Goal: Information Seeking & Learning: Learn about a topic

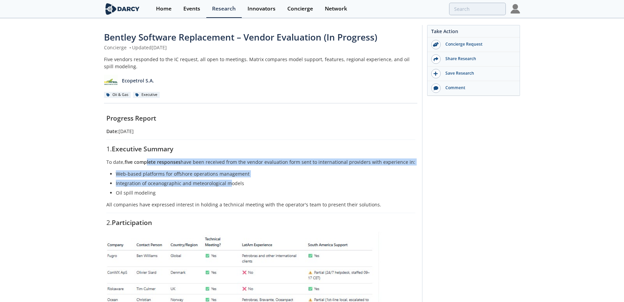
drag, startPoint x: 150, startPoint y: 157, endPoint x: 230, endPoint y: 181, distance: 83.7
click at [230, 181] on li "Integration of oceanographic and meteorological models" at bounding box center [263, 183] width 295 height 7
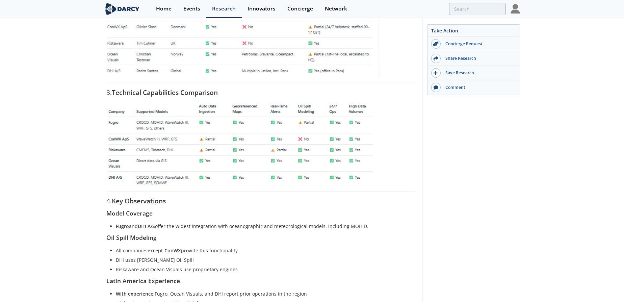
scroll to position [276, 0]
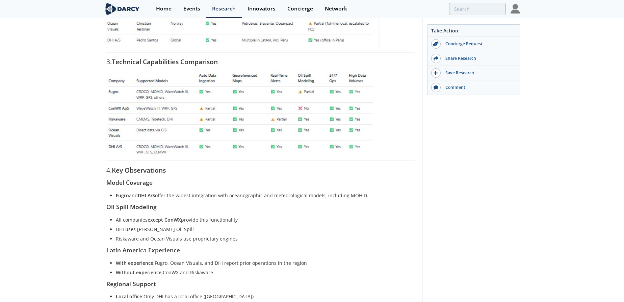
click at [236, 190] on div "Progress Report Date: [DATE] 1. Executive Summary To date, five complete respon…" at bounding box center [260, 106] width 309 height 534
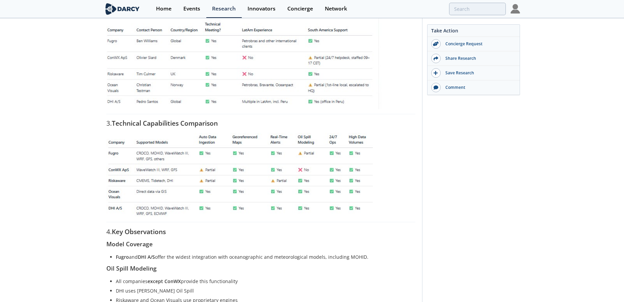
scroll to position [0, 0]
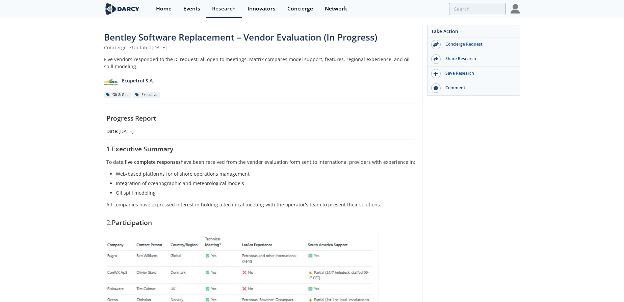
drag, startPoint x: 107, startPoint y: 149, endPoint x: 118, endPoint y: 149, distance: 10.5
click at [138, 159] on strong "five complete responses" at bounding box center [153, 162] width 56 height 6
drag, startPoint x: 112, startPoint y: 149, endPoint x: 118, endPoint y: 153, distance: 7.3
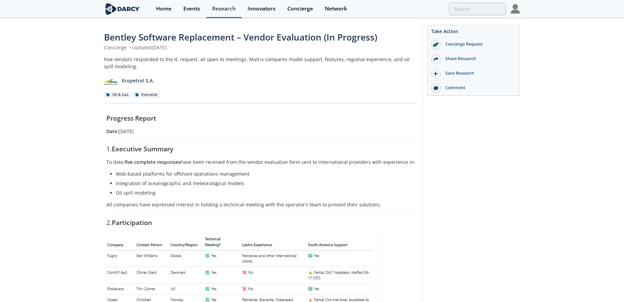
click at [118, 153] on strong "Executive Summary" at bounding box center [142, 148] width 61 height 9
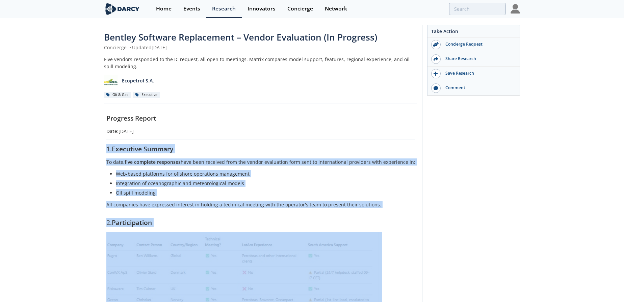
drag, startPoint x: 109, startPoint y: 148, endPoint x: 220, endPoint y: 255, distance: 153.8
click at [172, 251] on img at bounding box center [244, 278] width 276 height 92
click at [175, 255] on img at bounding box center [244, 278] width 276 height 92
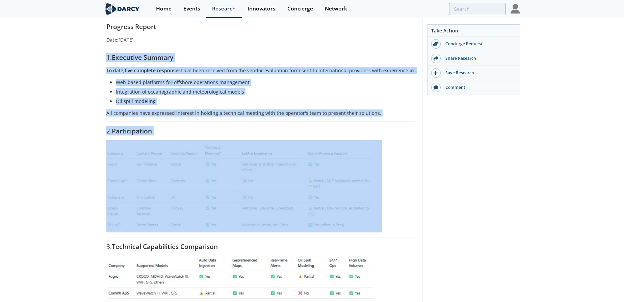
scroll to position [92, 0]
click at [261, 207] on img at bounding box center [244, 186] width 276 height 92
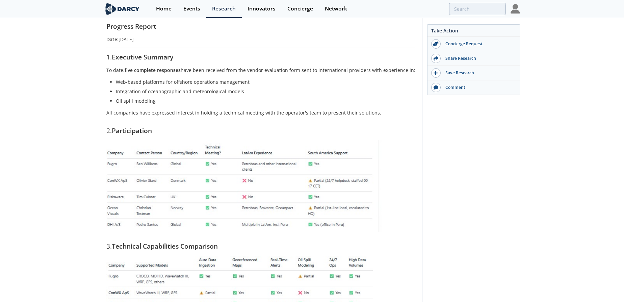
click at [385, 219] on p at bounding box center [260, 186] width 309 height 92
click at [331, 237] on hr at bounding box center [260, 237] width 309 height 0
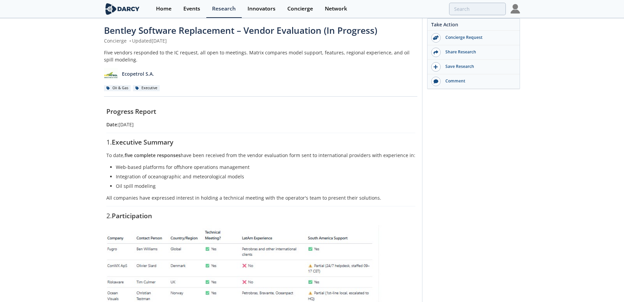
scroll to position [0, 0]
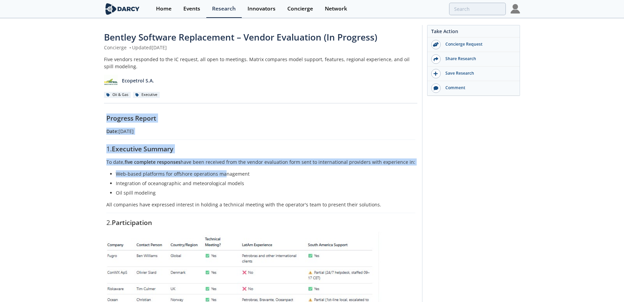
drag, startPoint x: 109, startPoint y: 114, endPoint x: 226, endPoint y: 169, distance: 128.6
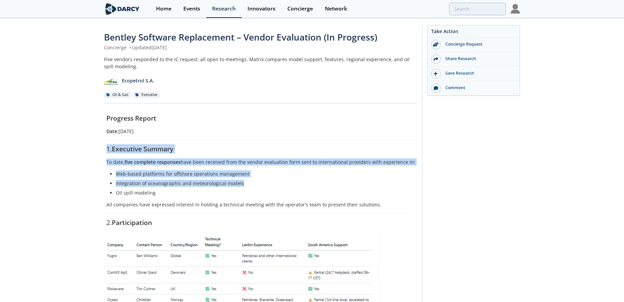
drag, startPoint x: 248, startPoint y: 186, endPoint x: 91, endPoint y: 135, distance: 165.1
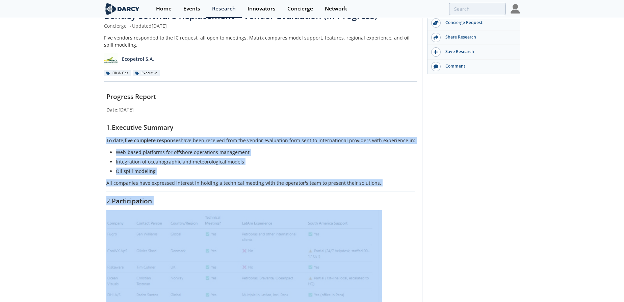
drag, startPoint x: 109, startPoint y: 157, endPoint x: 175, endPoint y: 230, distance: 98.5
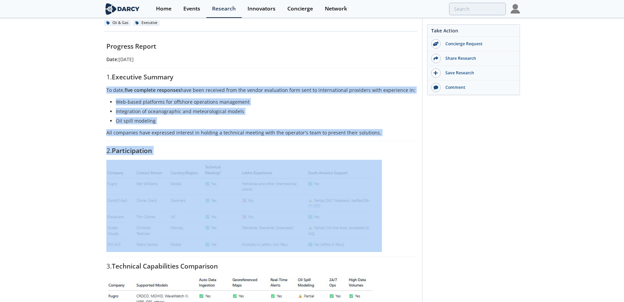
scroll to position [92, 0]
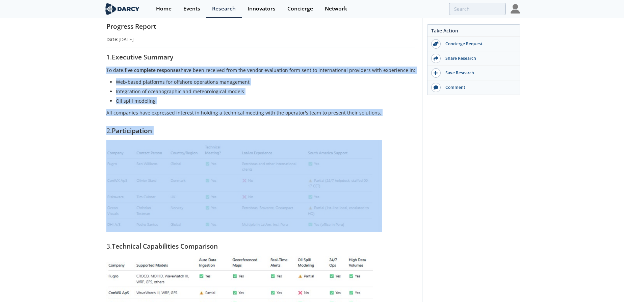
click at [166, 183] on img at bounding box center [244, 186] width 276 height 92
click at [163, 126] on div "Progress Report Date: [DATE] 1. Executive Summary To date, five complete respon…" at bounding box center [260, 290] width 309 height 534
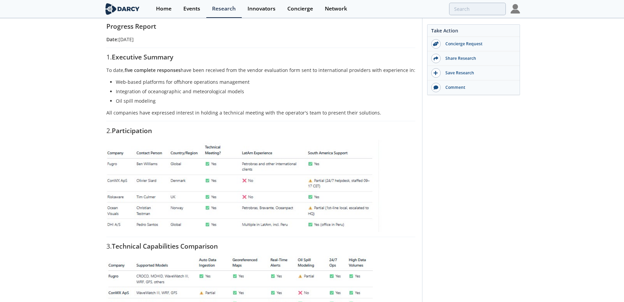
click at [215, 156] on img at bounding box center [244, 186] width 276 height 92
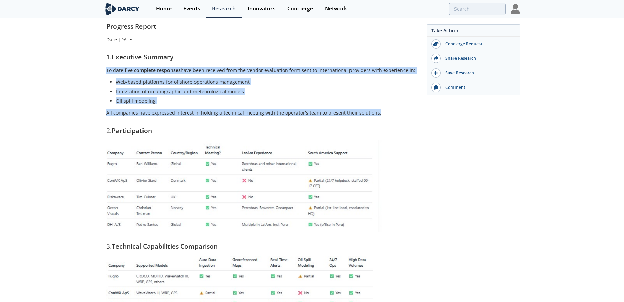
drag, startPoint x: 110, startPoint y: 68, endPoint x: 351, endPoint y: 128, distance: 249.0
click at [375, 118] on div "Progress Report Date: [DATE] 1. Executive Summary To date, five complete respon…" at bounding box center [260, 290] width 309 height 534
copy div "To date, five complete responses have been received from the vendor evaluation …"
click at [204, 173] on img at bounding box center [244, 186] width 276 height 92
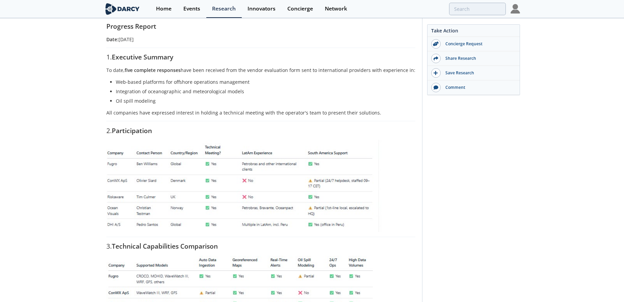
drag, startPoint x: 204, startPoint y: 173, endPoint x: 458, endPoint y: 157, distance: 254.5
click at [183, 187] on img at bounding box center [244, 186] width 276 height 92
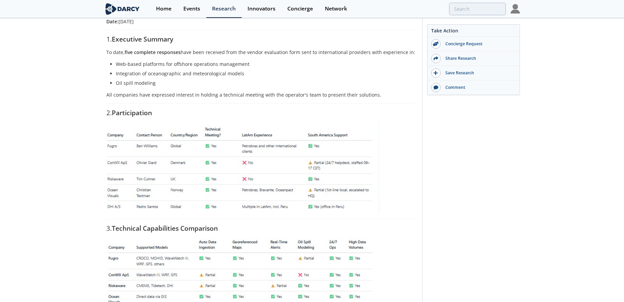
scroll to position [276, 0]
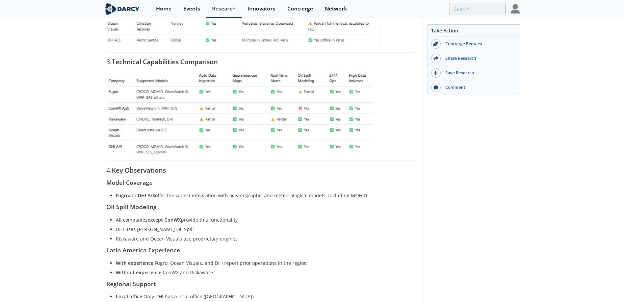
click at [210, 140] on img at bounding box center [239, 113] width 266 height 84
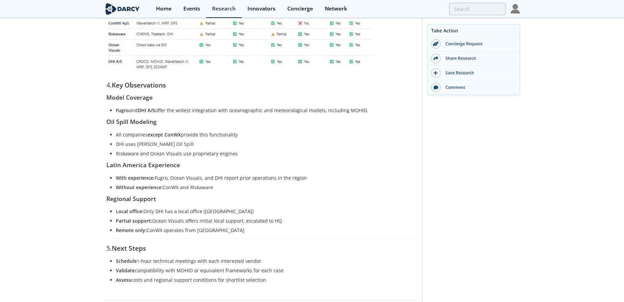
scroll to position [399, 0]
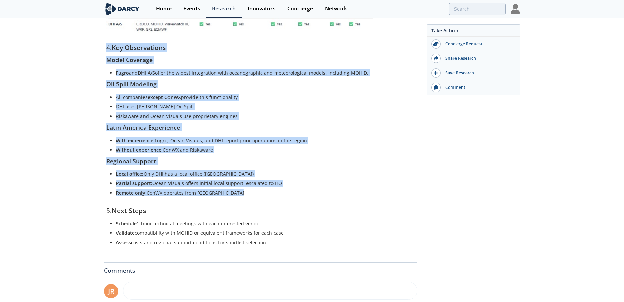
drag, startPoint x: 111, startPoint y: 46, endPoint x: 265, endPoint y: 198, distance: 217.1
copy div "4. Key Observations Model Coverage Fugro and DHI A/S offer the widest integrati…"
click at [259, 177] on ul "Local office: Only DHI has a local office (Peru) Partial support: Ocean Visuals…" at bounding box center [261, 183] width 300 height 26
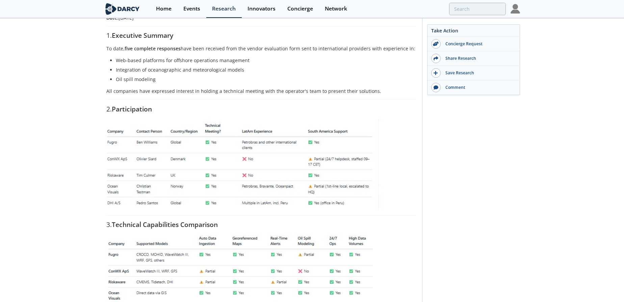
scroll to position [153, 0]
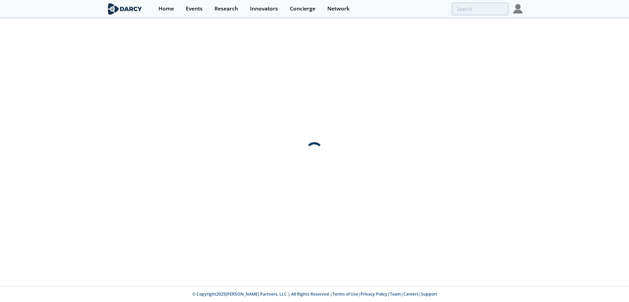
click at [162, 76] on div at bounding box center [314, 152] width 629 height 267
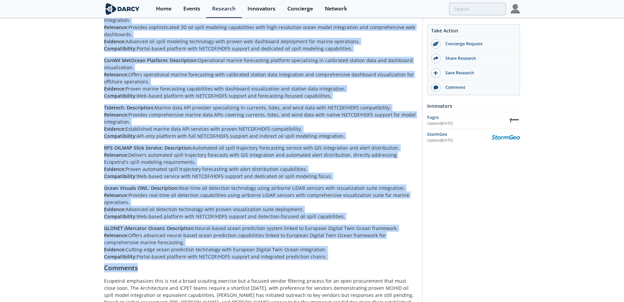
scroll to position [553, 0]
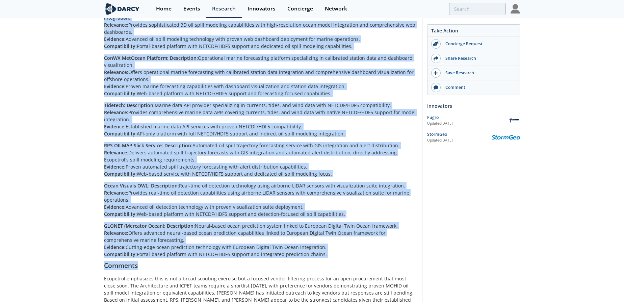
drag, startPoint x: 100, startPoint y: 118, endPoint x: 324, endPoint y: 233, distance: 251.9
click at [324, 233] on div "Bentley Software Replacement for Offshore Operations Management Concierge • Upd…" at bounding box center [312, -1] width 624 height 1067
copy div "Report Overview Ecopetrol's ICPET Energy Transition Technologies Department fac…"
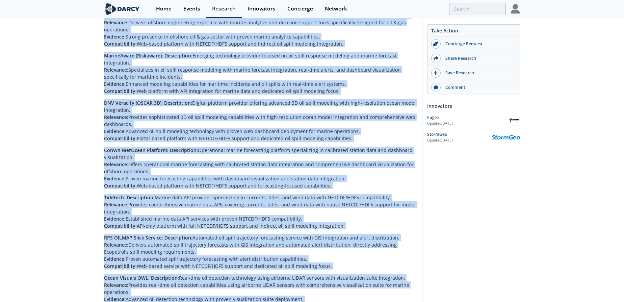
scroll to position [430, 0]
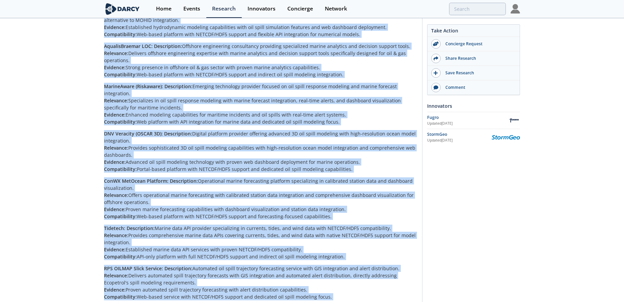
click at [131, 130] on p "DNV Veracity (OSCAR 3D): Description: Digital platform provider offering advanc…" at bounding box center [260, 151] width 313 height 43
click at [109, 130] on strong "DNV Veracity (OSCAR 3D):" at bounding box center [133, 133] width 59 height 6
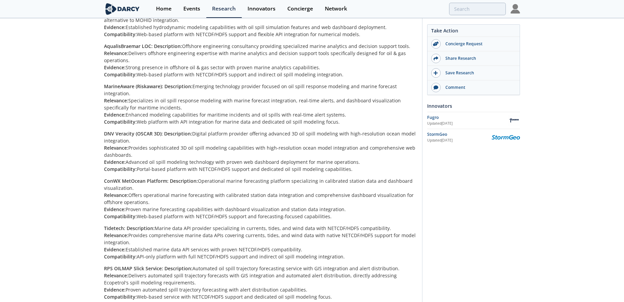
click at [104, 130] on strong "DNV Veracity (OSCAR 3D):" at bounding box center [133, 133] width 59 height 6
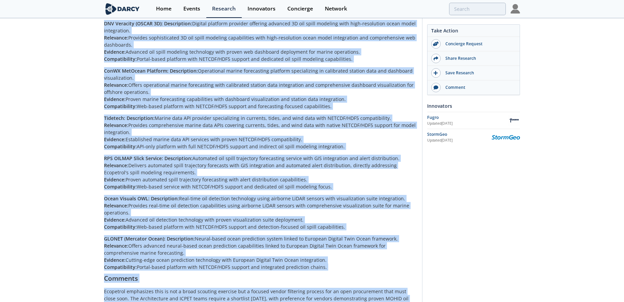
scroll to position [594, 0]
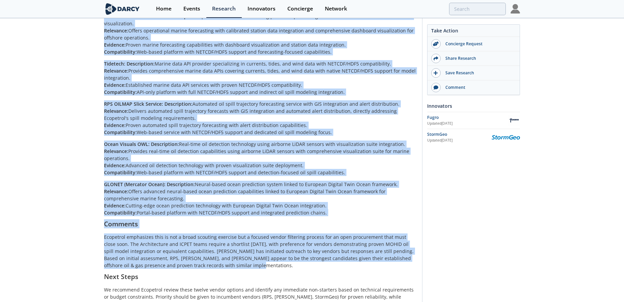
drag, startPoint x: 105, startPoint y: 111, endPoint x: 325, endPoint y: 192, distance: 233.6
copy div "DNV Veracity (OSCAR 3D): Description: Digital platform provider offering advanc…"
